Goal: Transaction & Acquisition: Subscribe to service/newsletter

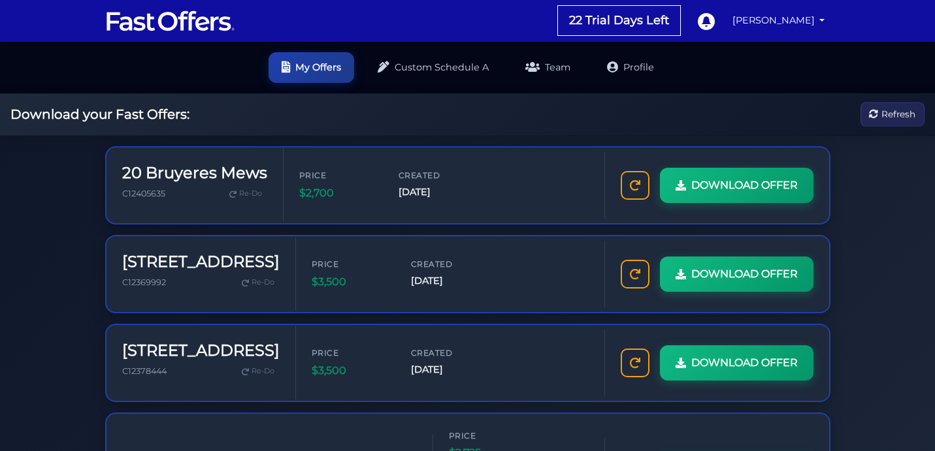
click at [161, 20] on img at bounding box center [170, 20] width 131 height 25
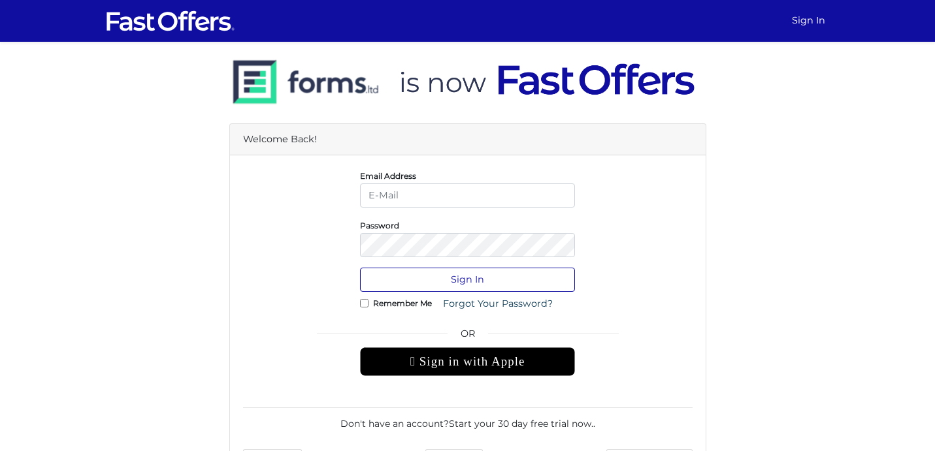
type input "ayan.deb@gmail.com"
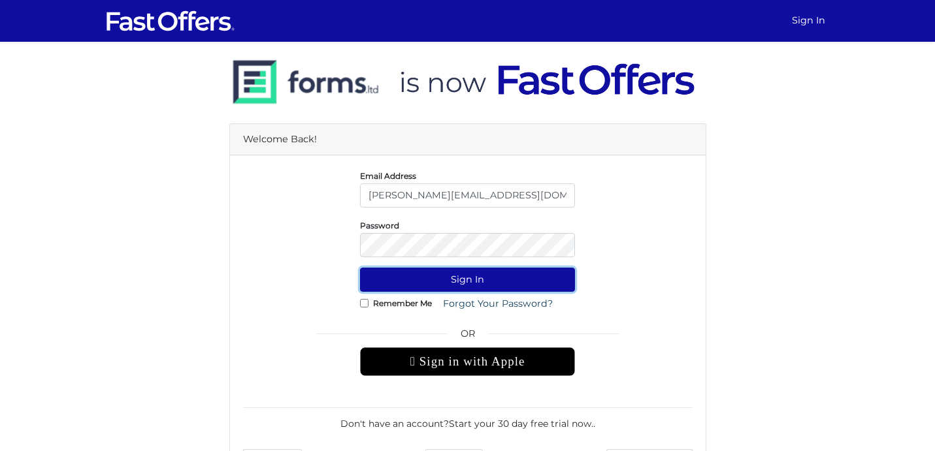
click at [472, 284] on button "Sign In" at bounding box center [467, 280] width 215 height 24
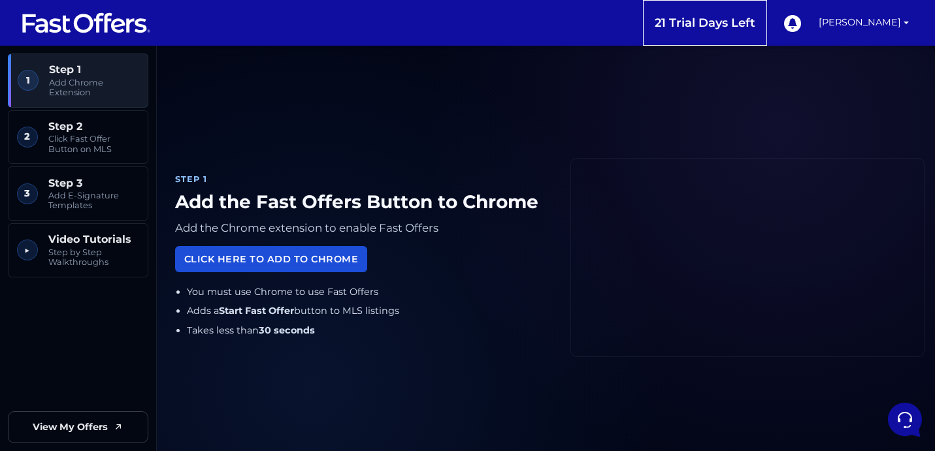
click at [288, 255] on link "Click Here to Add to Chrome" at bounding box center [271, 258] width 192 height 25
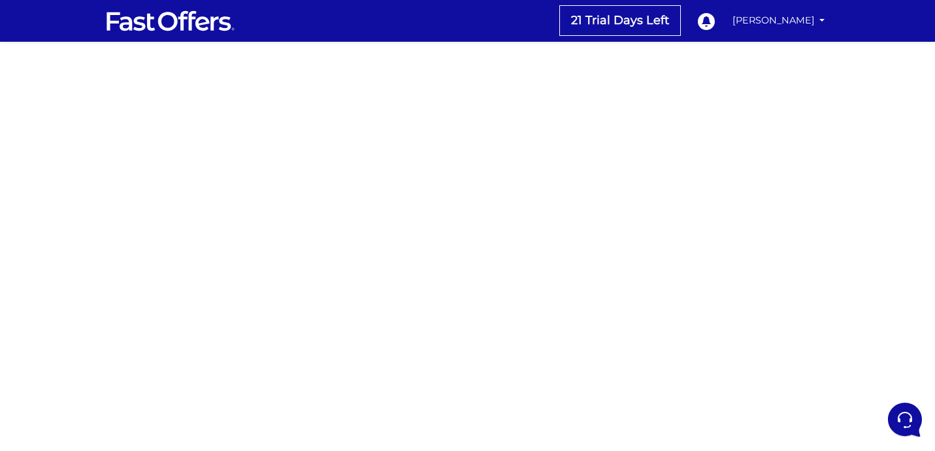
scroll to position [242, 0]
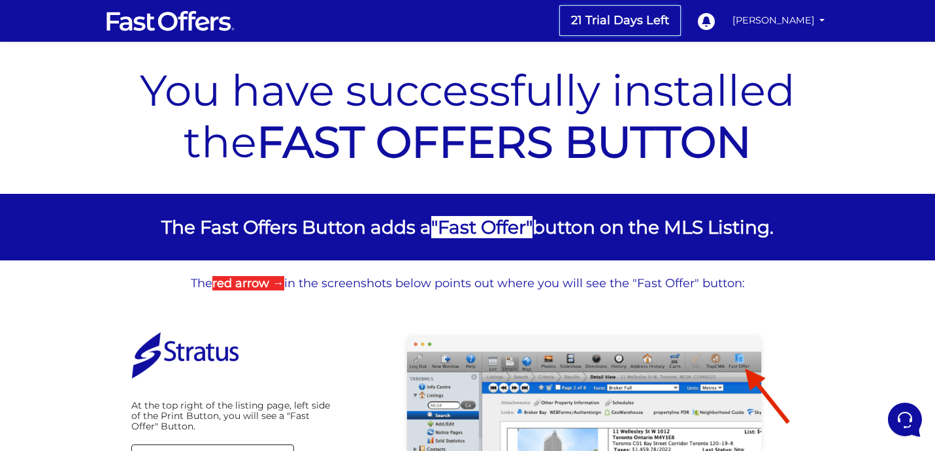
click at [668, 22] on link "21 Trial Days Left" at bounding box center [620, 20] width 120 height 29
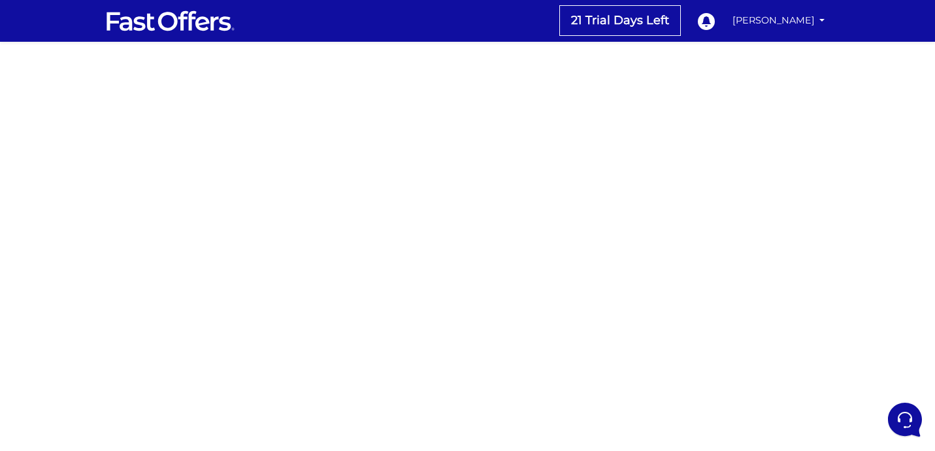
scroll to position [242, 0]
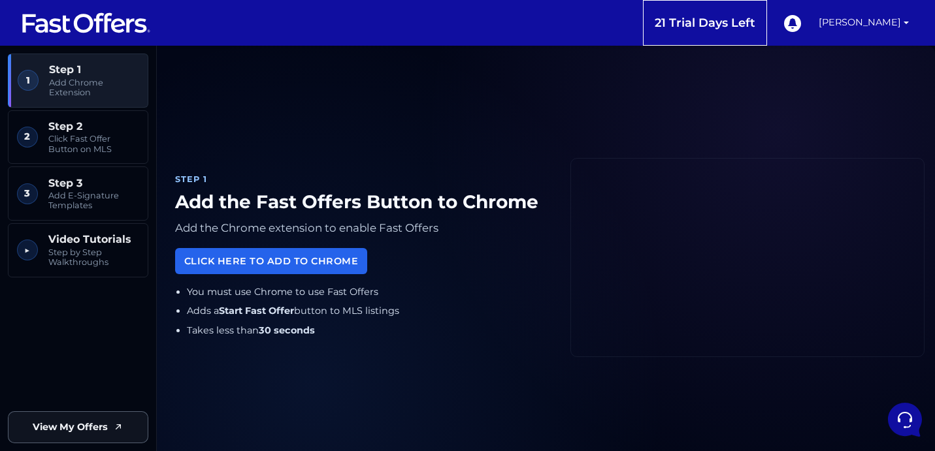
click at [109, 418] on link "View My Offers" at bounding box center [78, 428] width 140 height 32
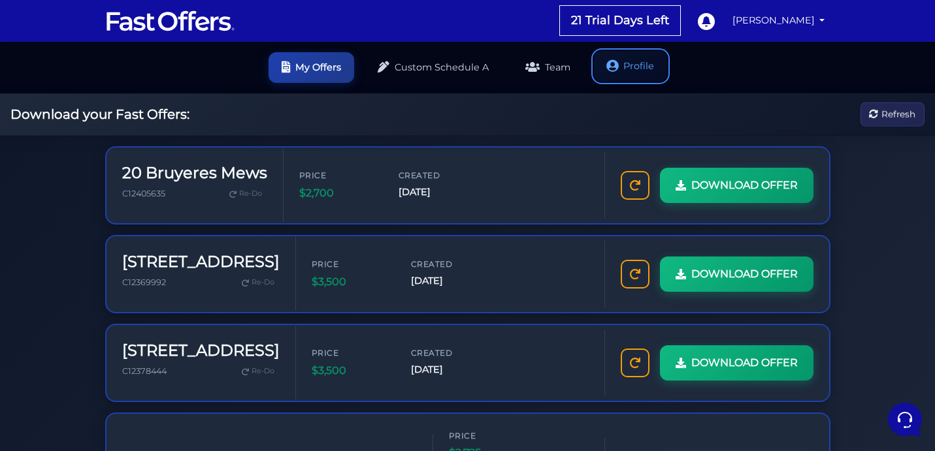
click at [636, 66] on link "Profile" at bounding box center [630, 66] width 73 height 31
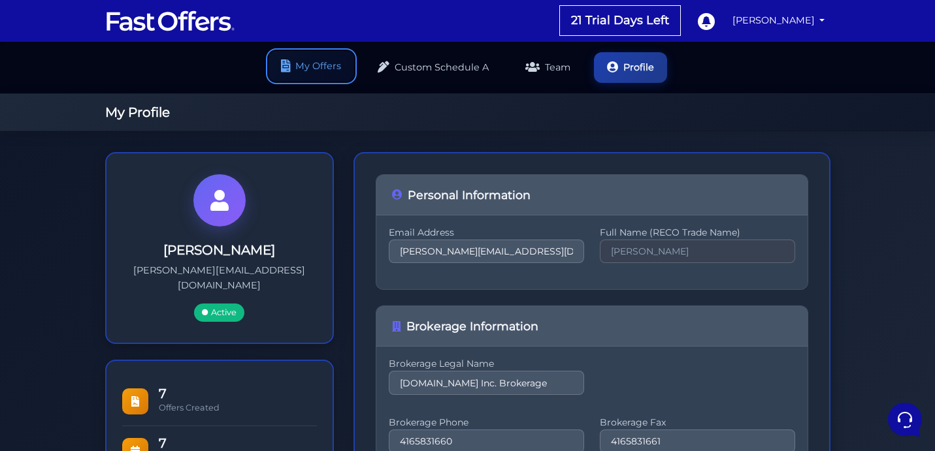
click at [315, 73] on link "My Offers" at bounding box center [312, 66] width 86 height 31
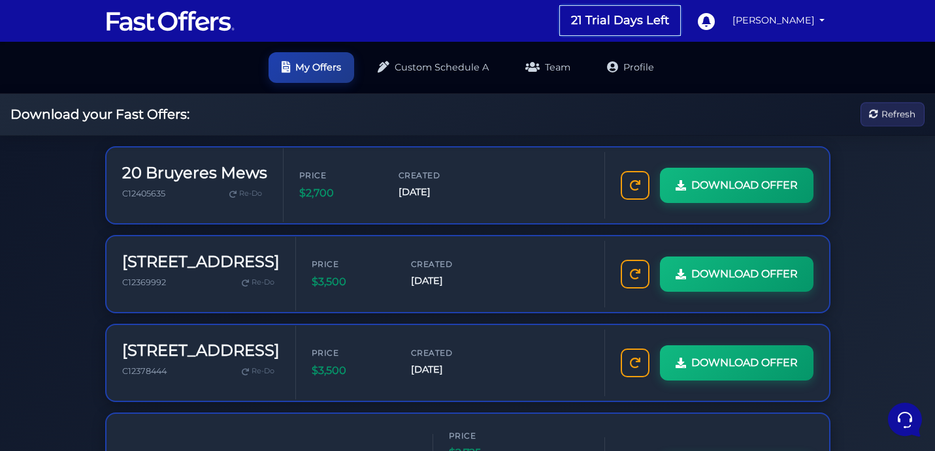
click at [643, 29] on link "21 Trial Days Left" at bounding box center [620, 20] width 120 height 29
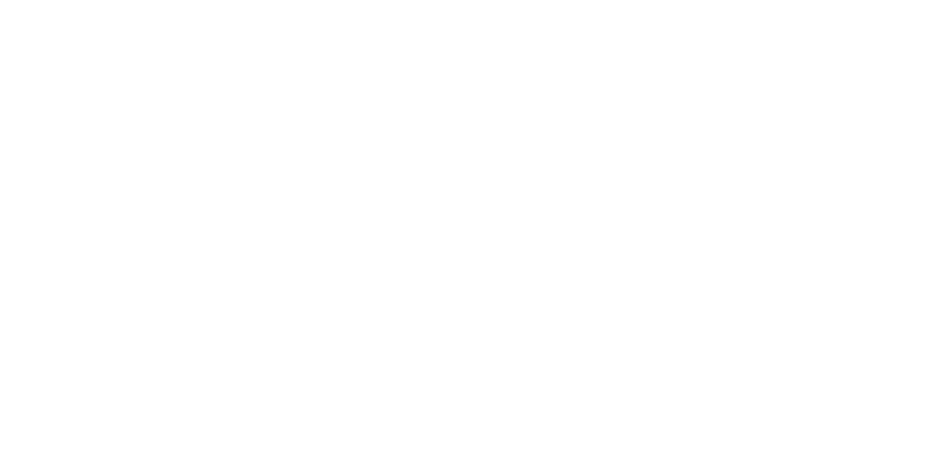
click at [0, 0] on html at bounding box center [0, 0] width 0 height 0
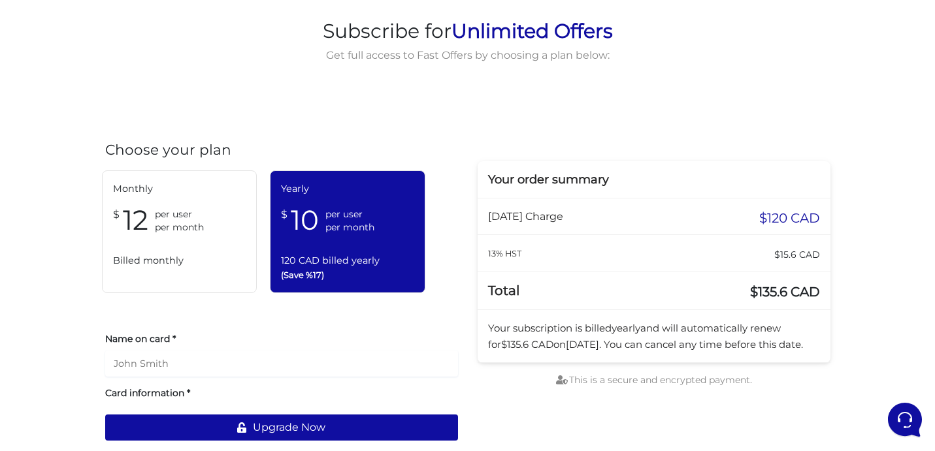
scroll to position [90, 0]
click at [176, 195] on span "Monthly" at bounding box center [179, 189] width 133 height 15
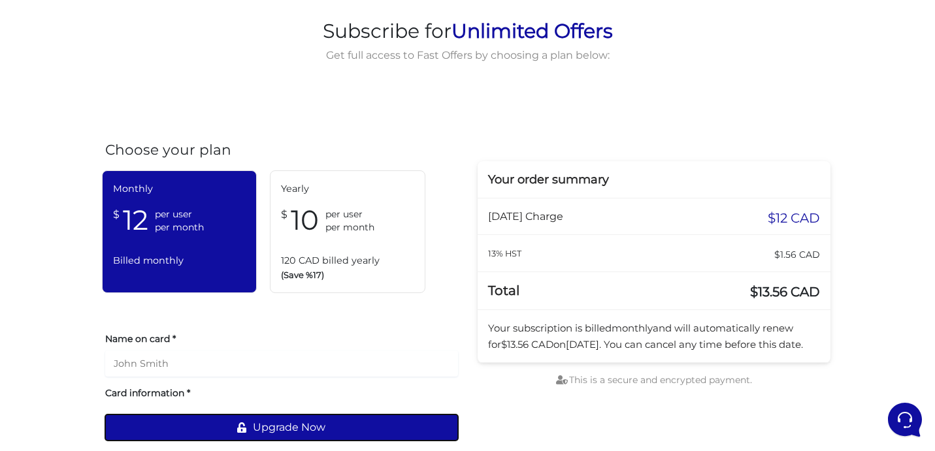
click at [306, 428] on button "Upgrade Now" at bounding box center [281, 428] width 353 height 26
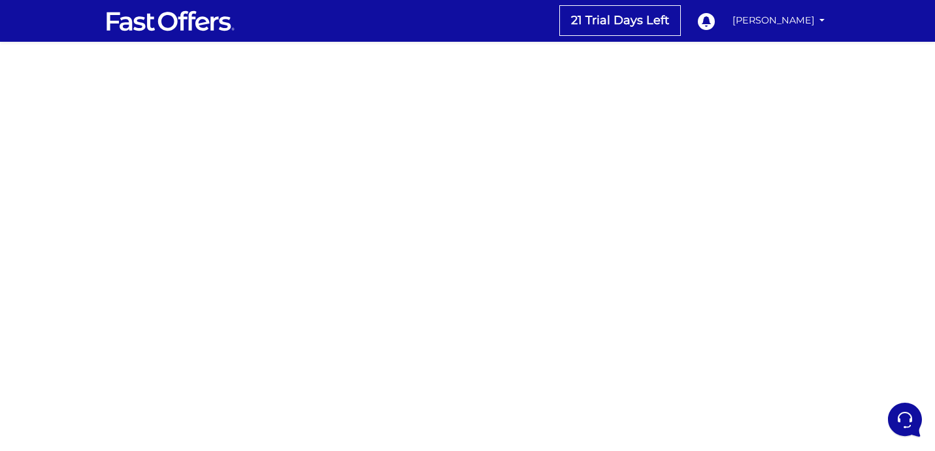
scroll to position [242, 0]
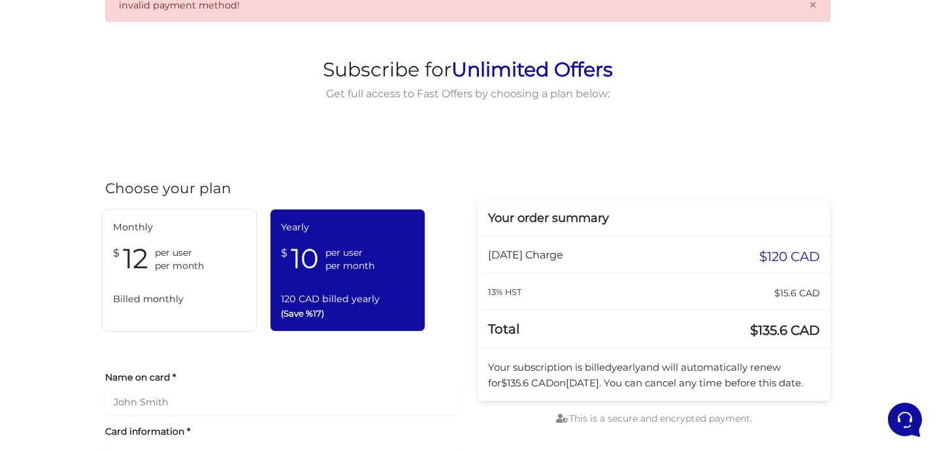
scroll to position [148, 0]
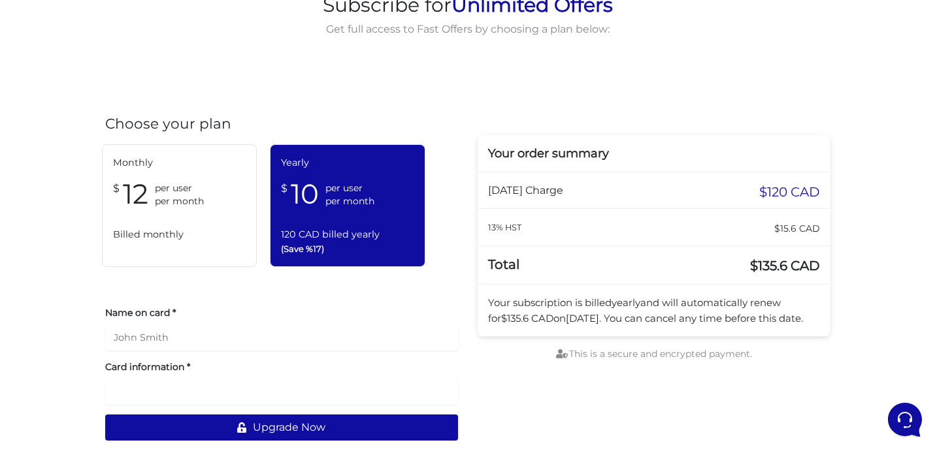
click at [186, 197] on span "per month" at bounding box center [179, 201] width 49 height 13
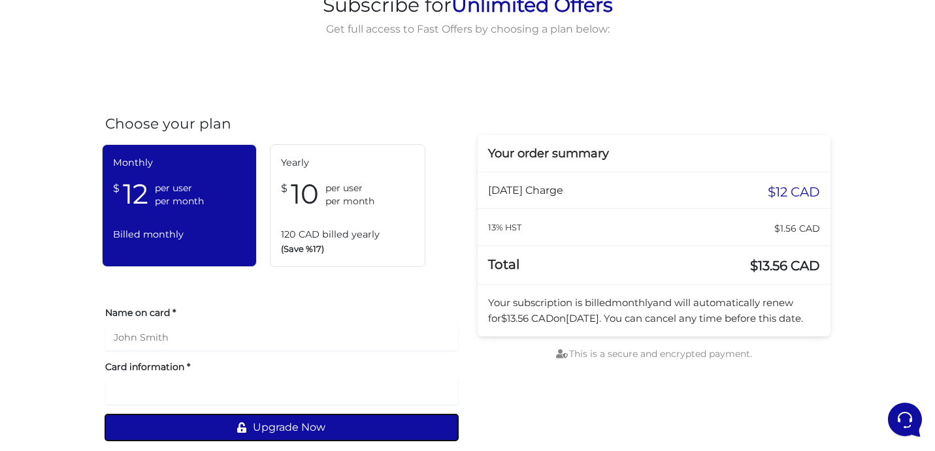
click at [308, 430] on button "Upgrade Now" at bounding box center [281, 428] width 353 height 26
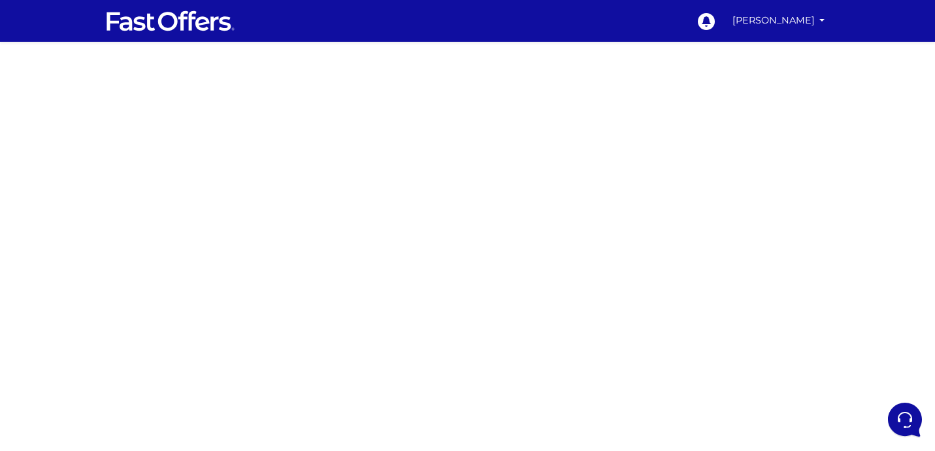
scroll to position [242, 0]
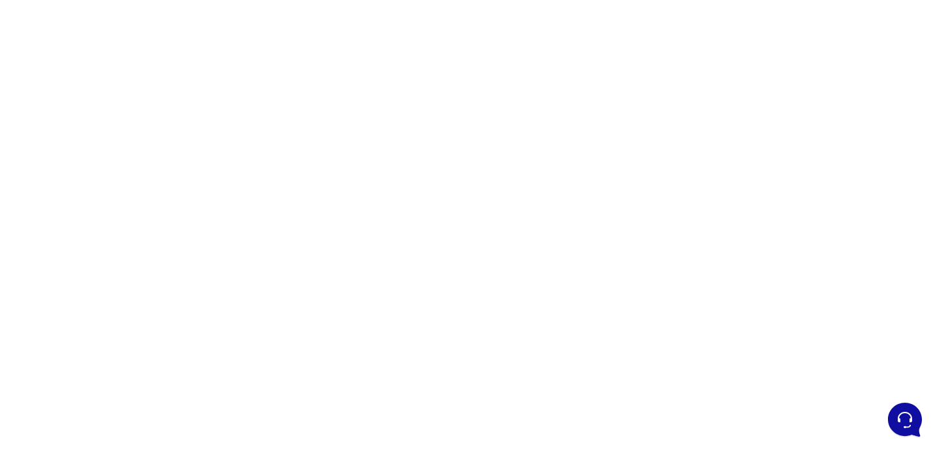
scroll to position [242, 0]
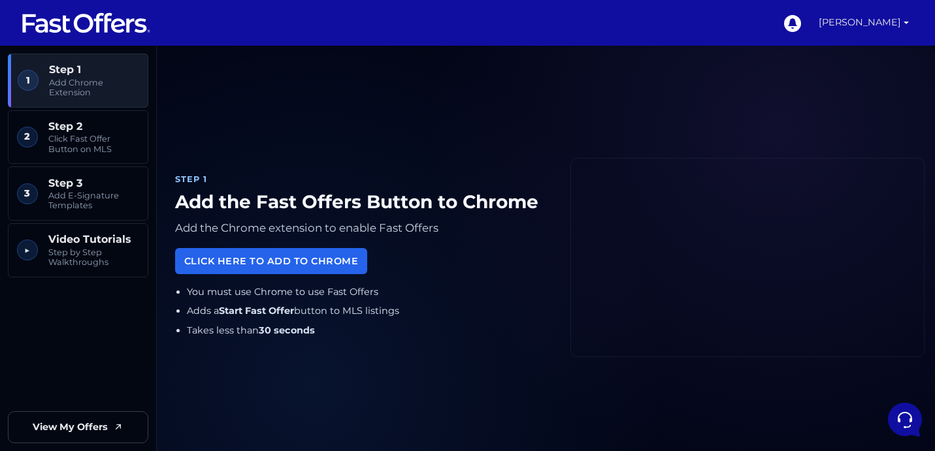
click at [896, 22] on link "[PERSON_NAME]" at bounding box center [863, 23] width 101 height 46
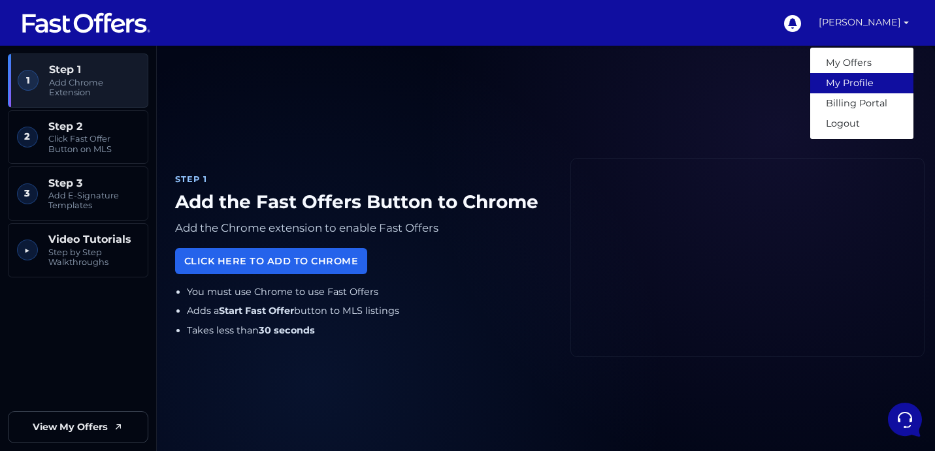
click at [856, 86] on link "My Profile" at bounding box center [861, 83] width 103 height 20
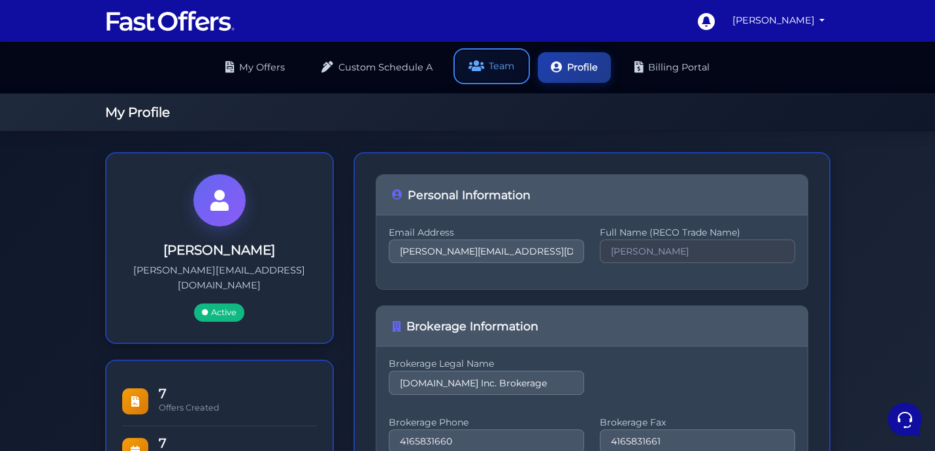
click at [491, 67] on link "Team" at bounding box center [491, 66] width 71 height 31
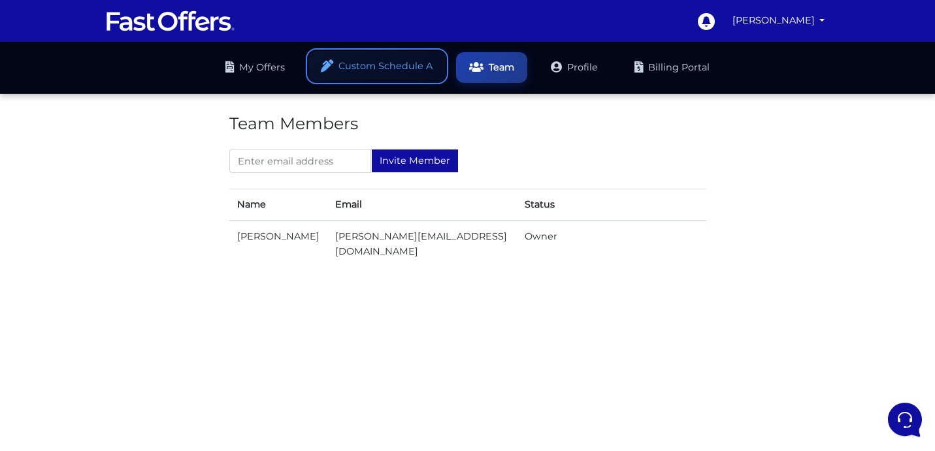
click at [378, 66] on link "Custom Schedule A" at bounding box center [376, 66] width 137 height 31
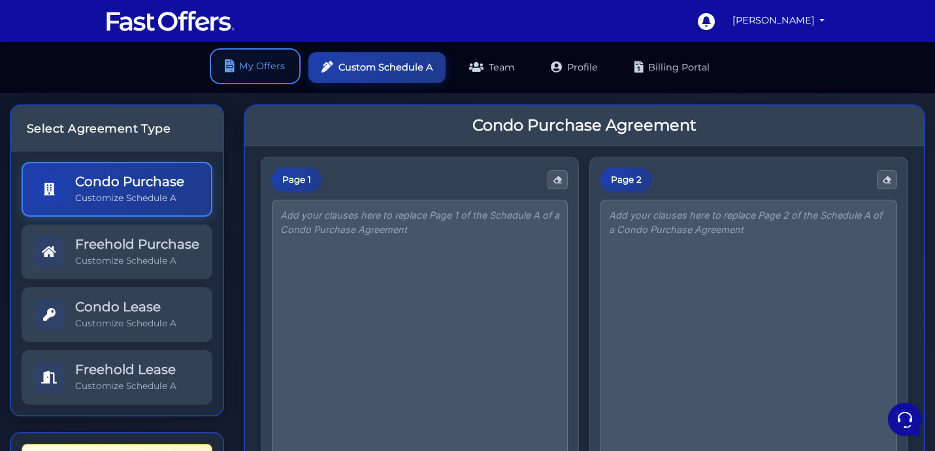
click at [257, 71] on link "My Offers" at bounding box center [255, 66] width 86 height 31
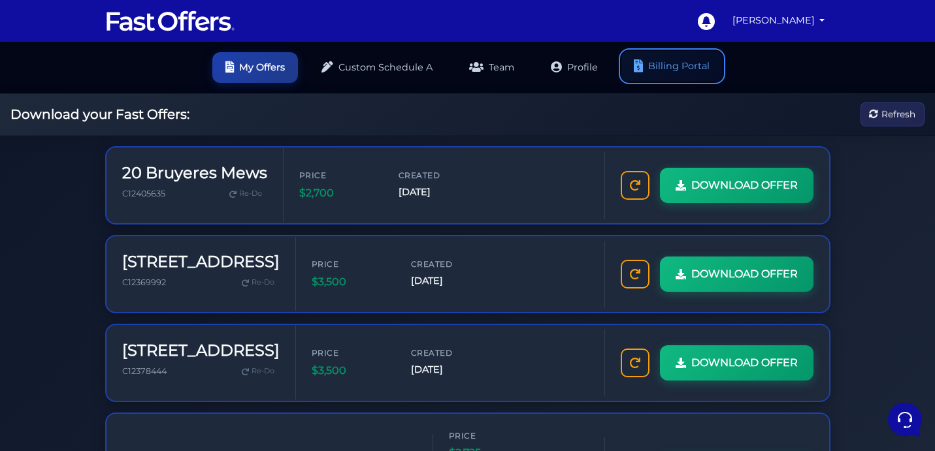
click at [675, 75] on link "Billing Portal" at bounding box center [671, 66] width 101 height 31
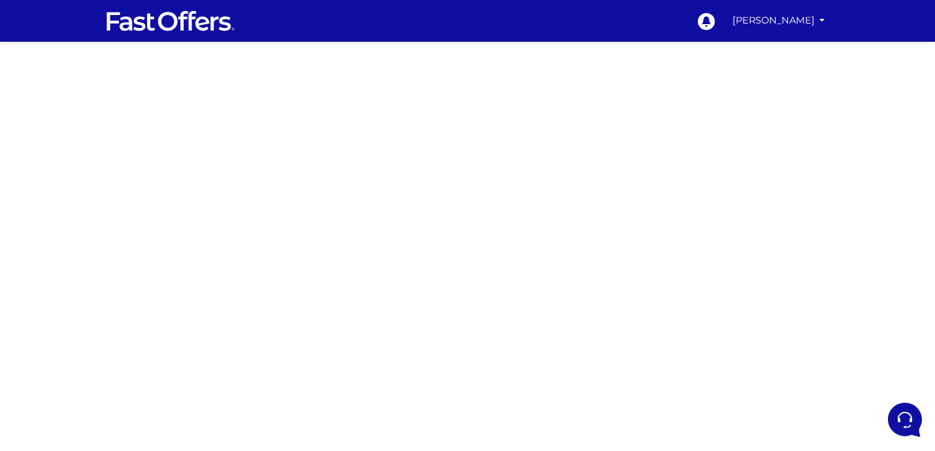
click at [698, 297] on div at bounding box center [467, 368] width 935 height 653
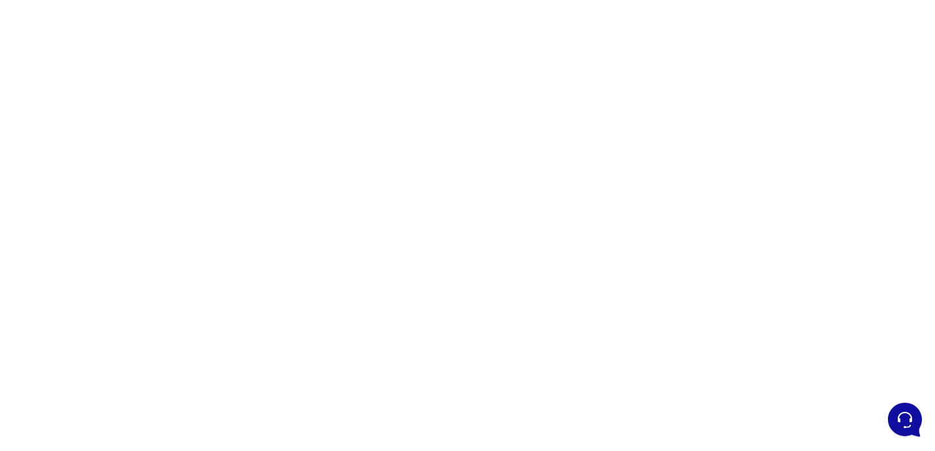
scroll to position [208, 0]
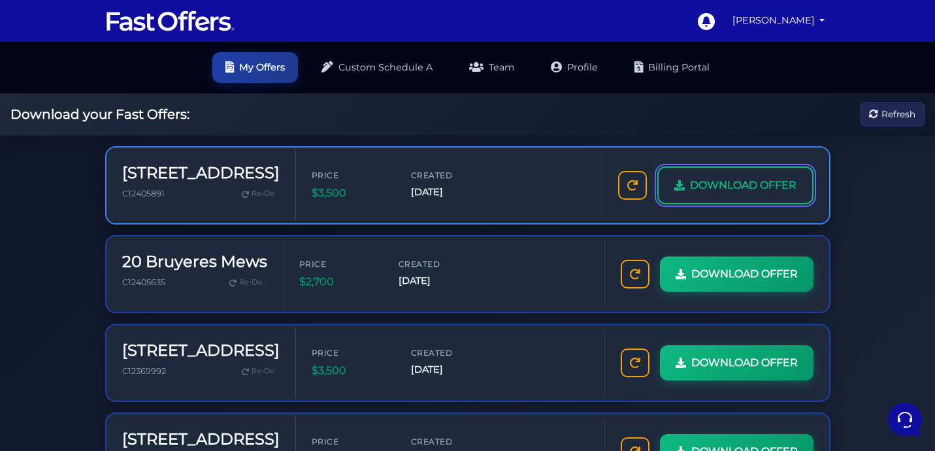
click at [755, 186] on span "DOWNLOAD OFFER" at bounding box center [743, 185] width 106 height 17
